Goal: Communication & Community: Ask a question

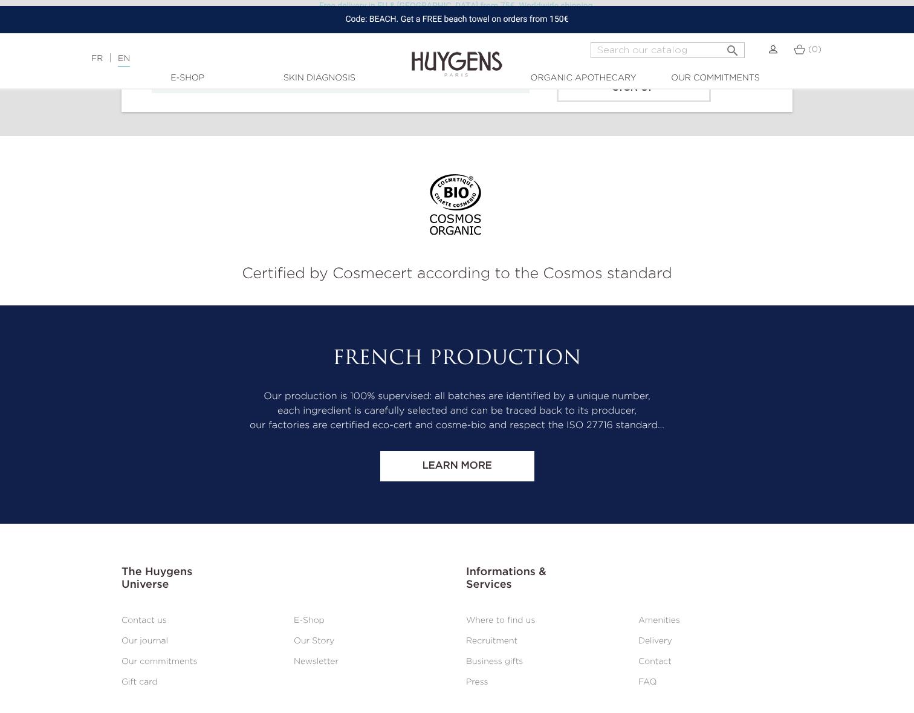
scroll to position [4957, 0]
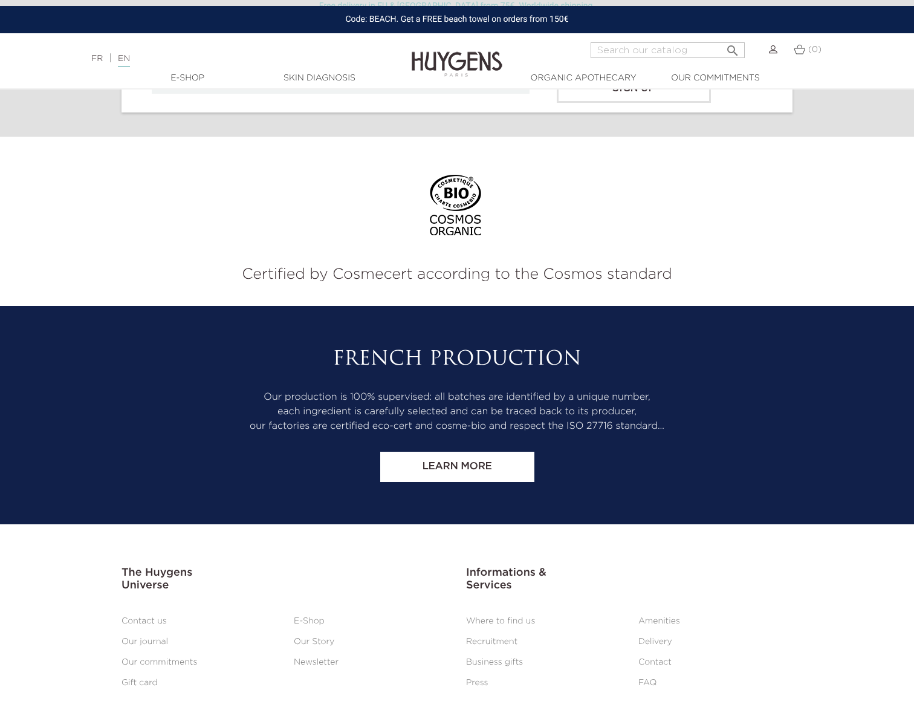
click at [201, 580] on h3 "The Huygens Universe" at bounding box center [284, 579] width 326 height 26
click at [129, 613] on li "Contact us" at bounding box center [198, 620] width 172 height 15
click at [136, 619] on link "Contact us" at bounding box center [143, 620] width 45 height 8
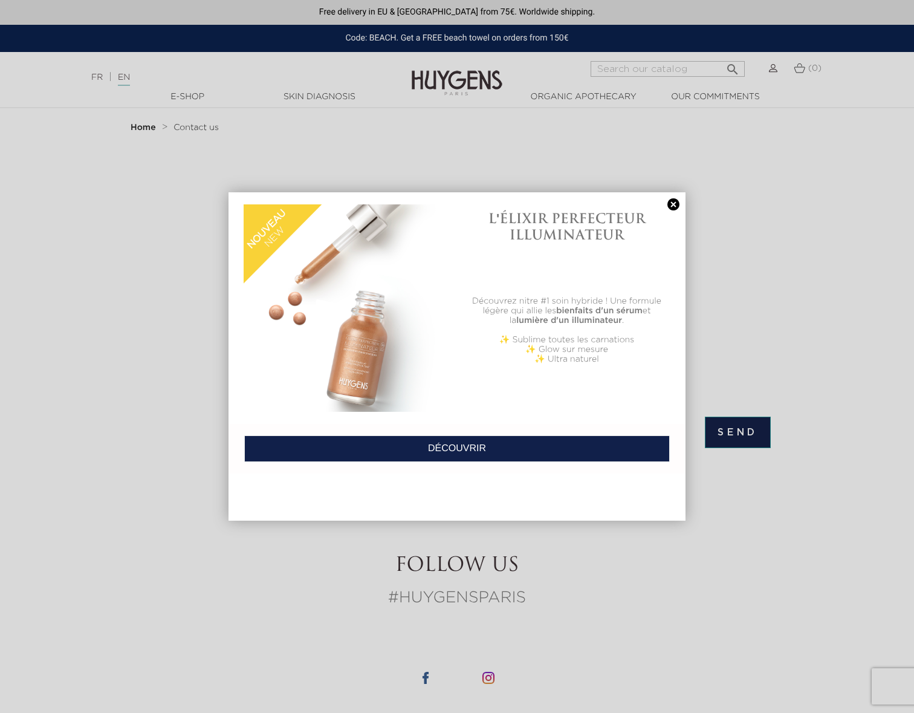
click at [680, 202] on link at bounding box center [673, 204] width 17 height 13
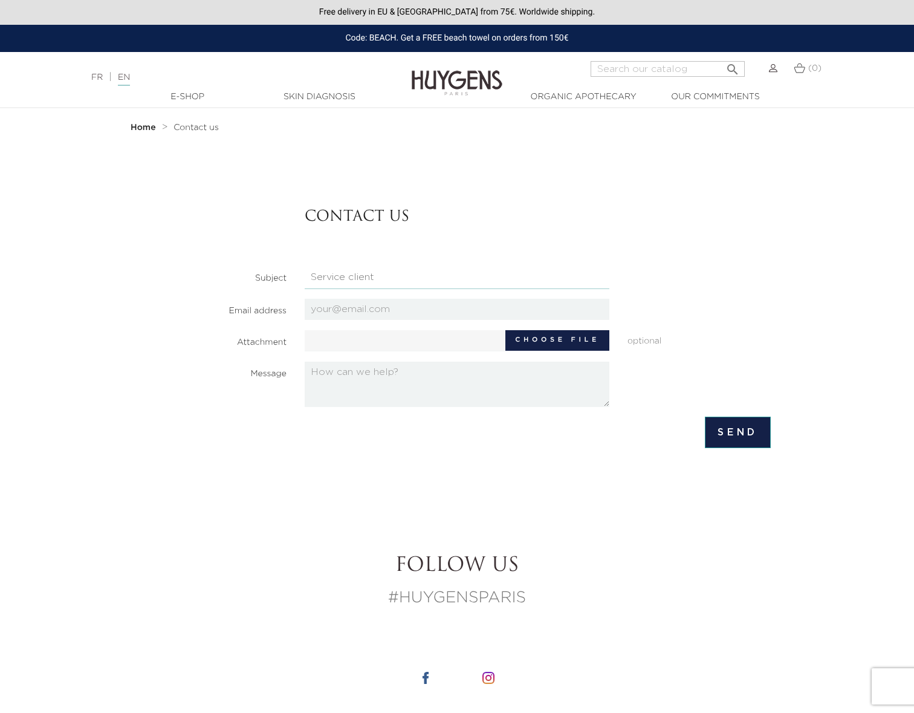
click at [372, 283] on select "HQ Job applications Partnerships Press Relations Retail Job Applications Servic…" at bounding box center [457, 277] width 305 height 23
select select "6"
click at [305, 266] on select "HQ Job applications Partnerships Press Relations Retail Job Applications Servic…" at bounding box center [457, 277] width 305 height 23
click at [376, 312] on input "email" at bounding box center [457, 309] width 305 height 21
type input "[EMAIL_ADDRESS][DOMAIN_NAME]"
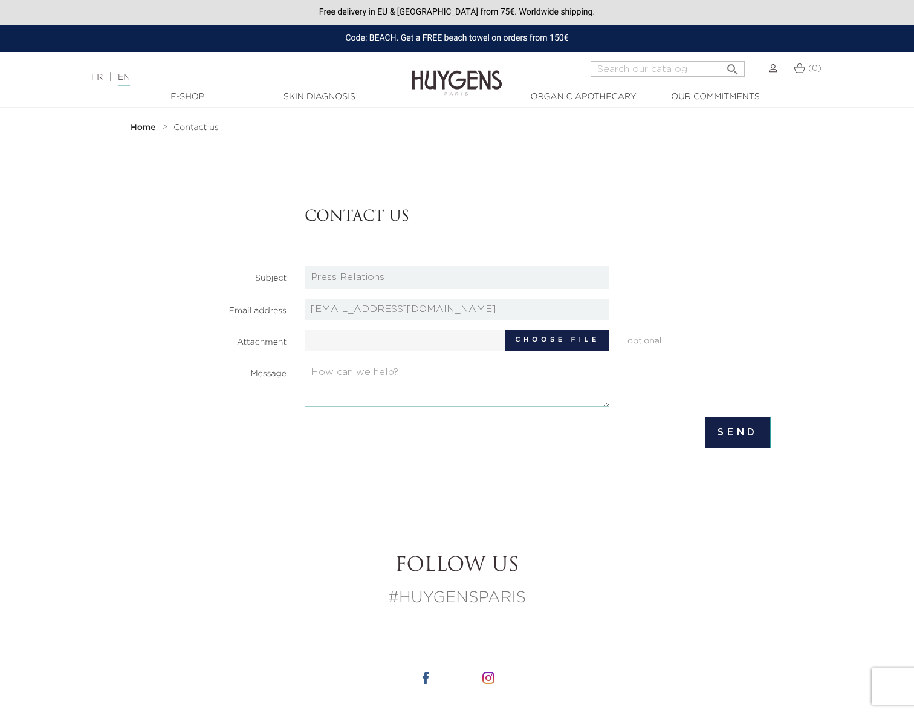
click at [402, 389] on textarea at bounding box center [457, 383] width 305 height 45
paste textarea "Loremip, dolo si ametconsec adipi el Seddoeiusmodt Inci ut l’etd mag aliqua en,…"
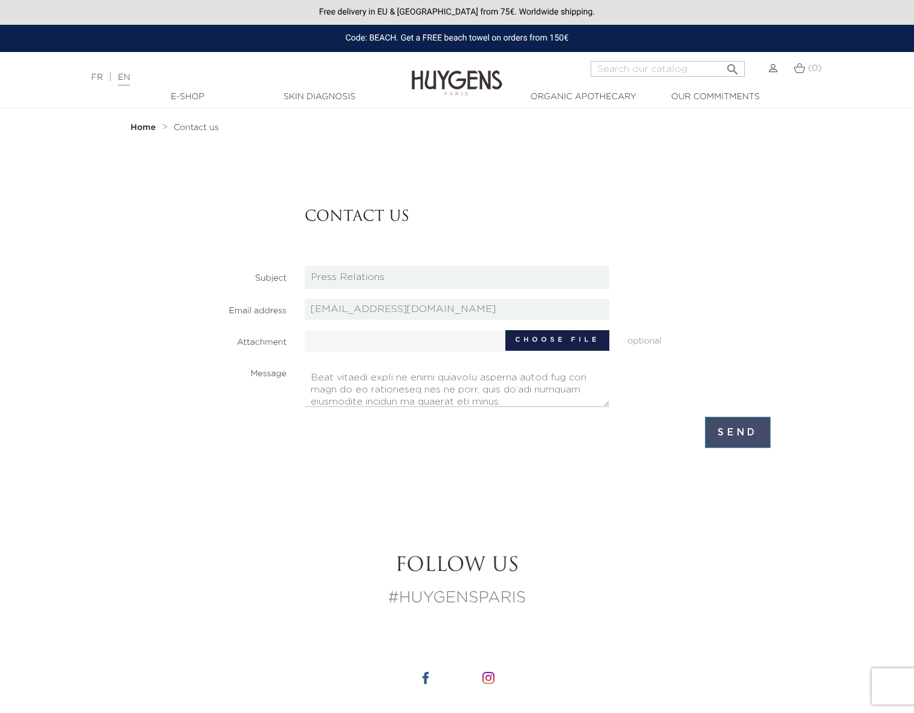
type textarea "Loremip, dolo si ametconsec adipi el Seddoeiusmodt Inci ut l’etd mag aliqua en,…"
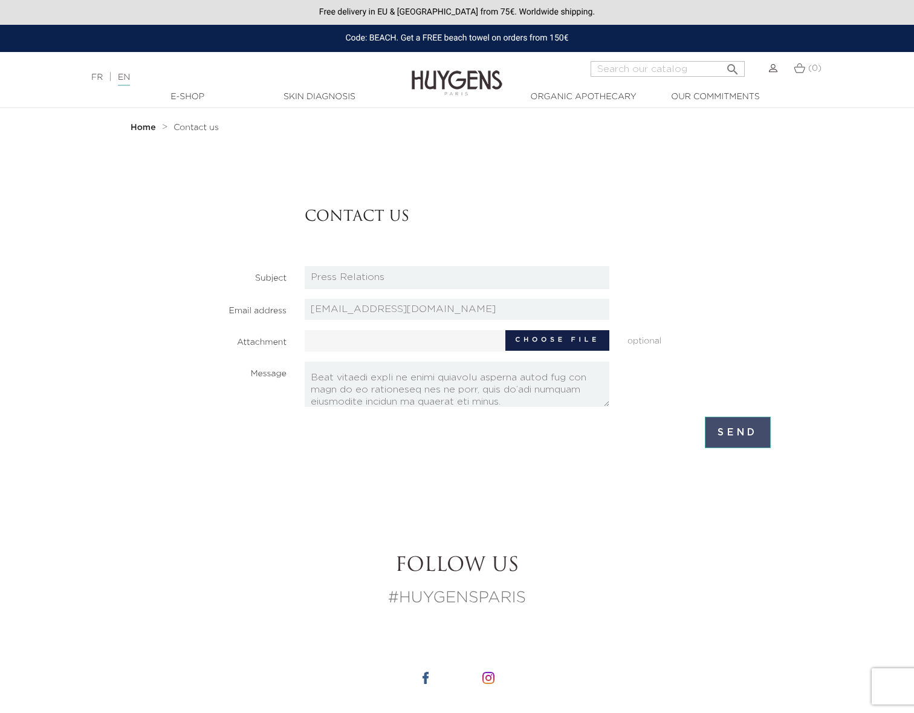
click at [739, 439] on input "Send" at bounding box center [738, 431] width 66 height 31
